Goal: Book appointment/travel/reservation

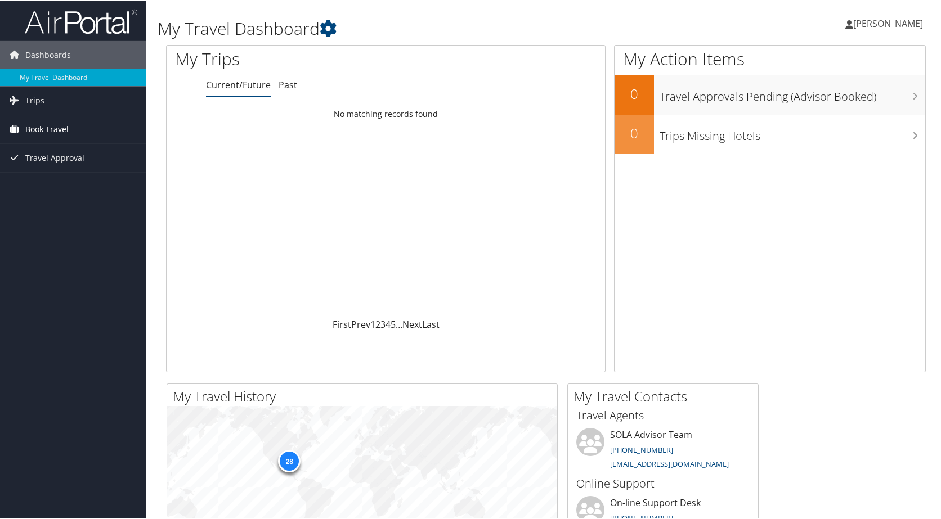
click at [60, 128] on span "Book Travel" at bounding box center [46, 128] width 43 height 28
click at [43, 164] on link "Book/Manage Online Trips" at bounding box center [73, 167] width 146 height 17
